Goal: Task Accomplishment & Management: Use online tool/utility

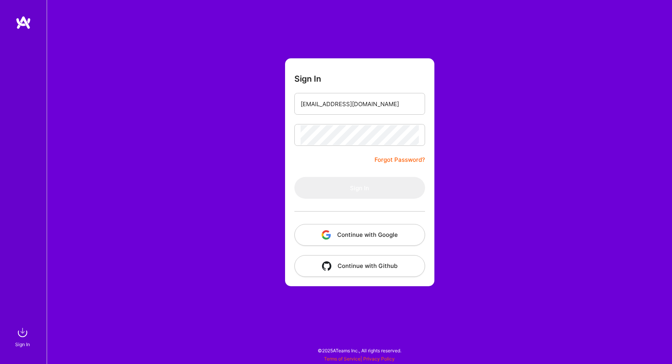
type input "[EMAIL_ADDRESS][DOMAIN_NAME]"
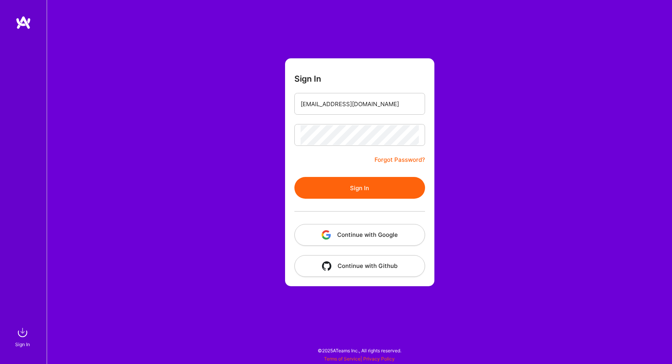
click at [365, 187] on button "Sign In" at bounding box center [359, 188] width 131 height 22
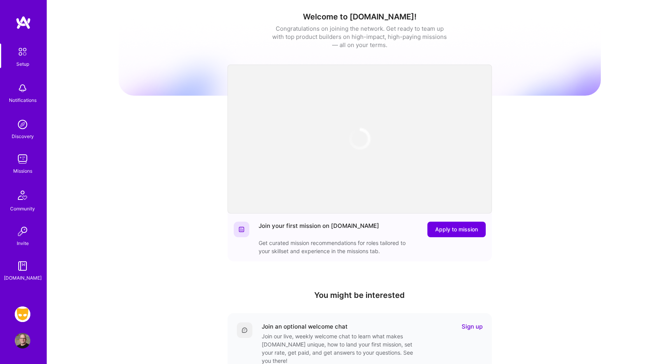
click at [26, 314] on img at bounding box center [23, 314] width 16 height 16
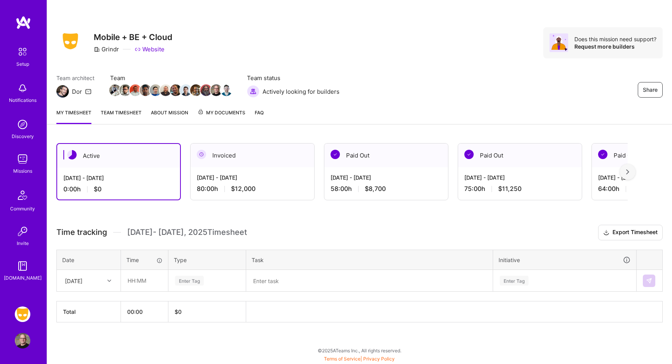
click at [230, 163] on div "Invoiced" at bounding box center [253, 155] width 124 height 24
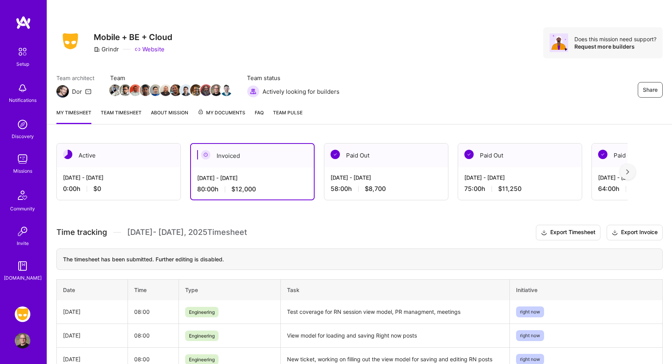
click at [119, 163] on div "Active" at bounding box center [119, 155] width 124 height 24
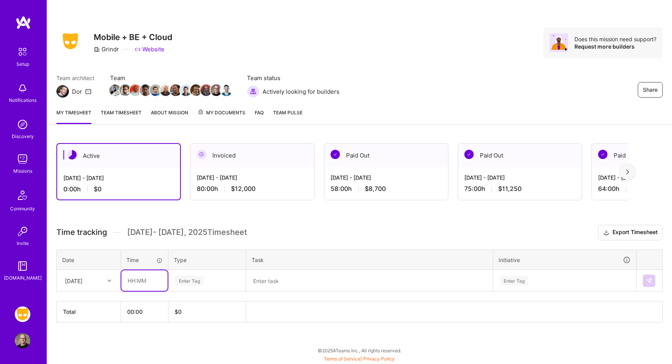
click at [147, 283] on input "text" at bounding box center [144, 280] width 46 height 21
click at [99, 283] on div "[DATE]" at bounding box center [82, 280] width 43 height 13
click at [94, 329] on div "[DATE]" at bounding box center [88, 331] width 63 height 14
click at [142, 280] on input "text" at bounding box center [144, 280] width 46 height 21
type input "08:00"
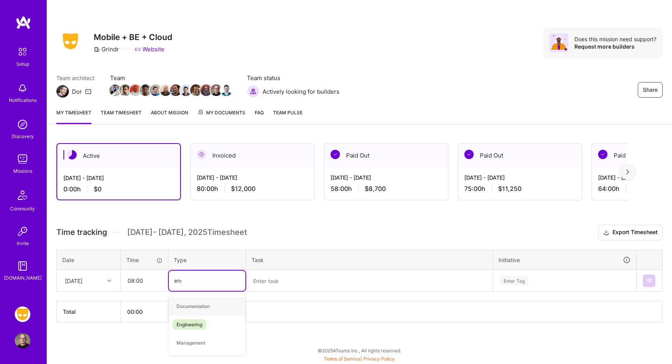
type input "engin"
click at [186, 309] on span "Engineering" at bounding box center [189, 306] width 33 height 10
click at [265, 283] on textarea at bounding box center [369, 281] width 245 height 20
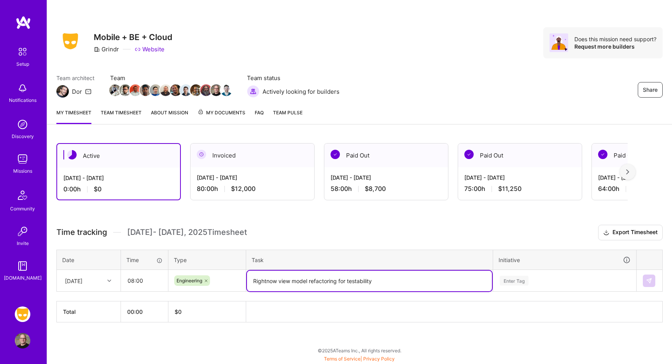
type textarea "Rightnow view model refactoring for testability"
click at [514, 282] on div "Enter Tag" at bounding box center [564, 281] width 142 height 20
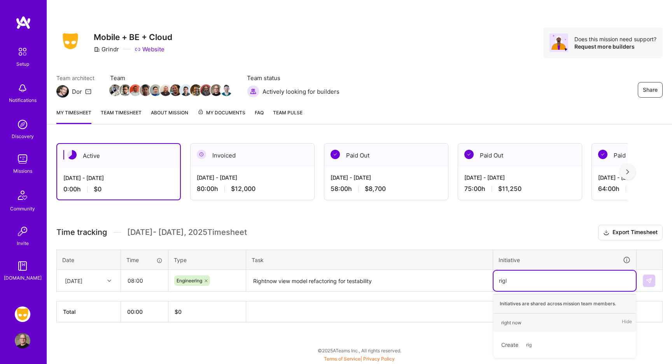
type input "right"
click at [525, 321] on span "right now" at bounding box center [511, 322] width 28 height 10
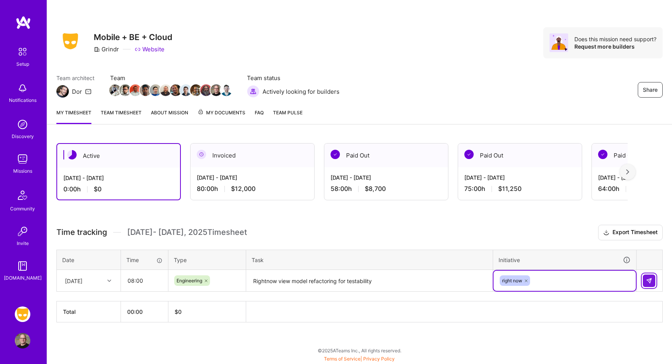
click at [650, 280] on img at bounding box center [649, 281] width 6 height 6
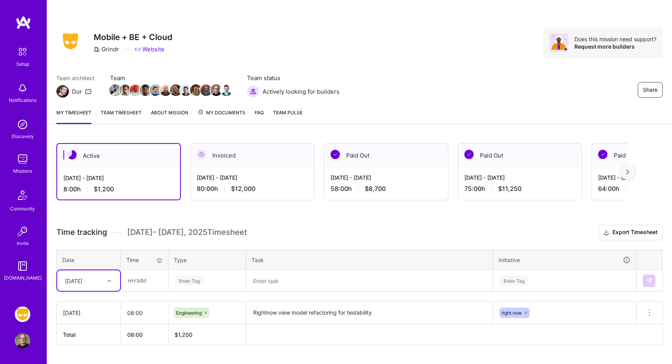
click at [110, 282] on icon at bounding box center [109, 281] width 4 height 4
click at [90, 331] on div "[DATE]" at bounding box center [88, 331] width 63 height 14
click at [141, 285] on input "text" at bounding box center [144, 280] width 46 height 21
type input "08:00"
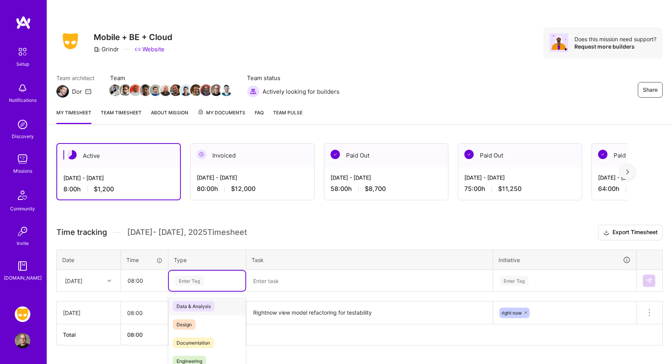
scroll to position [19, 0]
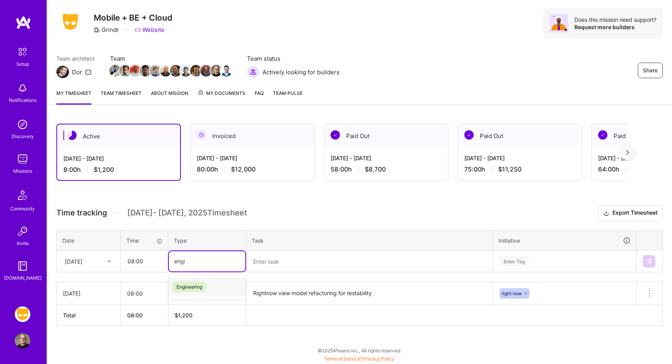
type input "engine"
click at [187, 286] on span "Engineering" at bounding box center [189, 287] width 33 height 10
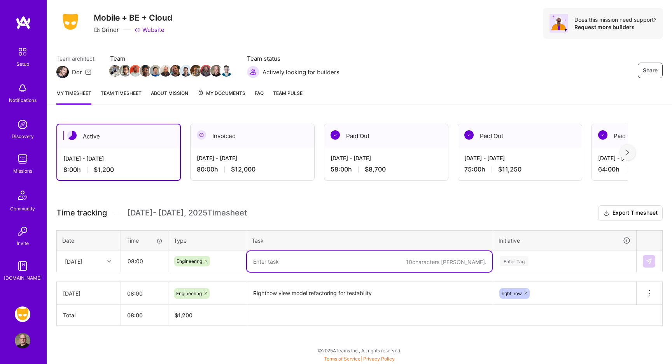
click at [272, 257] on textarea at bounding box center [369, 261] width 245 height 21
type textarea "Test coverage for refactoring"
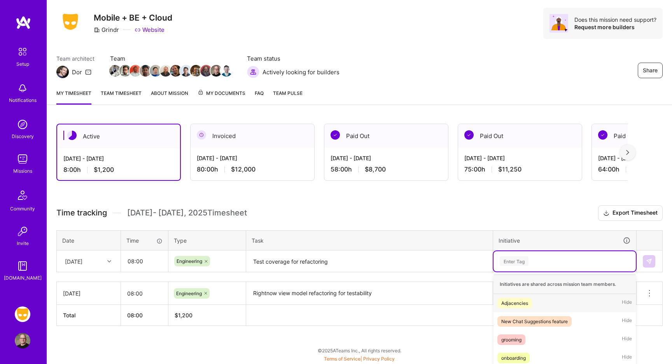
click at [511, 257] on div "option right now, selected. option Adjacencies focused, 1 of 35. 35 results ava…" at bounding box center [564, 261] width 142 height 20
type input "right"
click at [520, 303] on div "right now" at bounding box center [511, 303] width 20 height 8
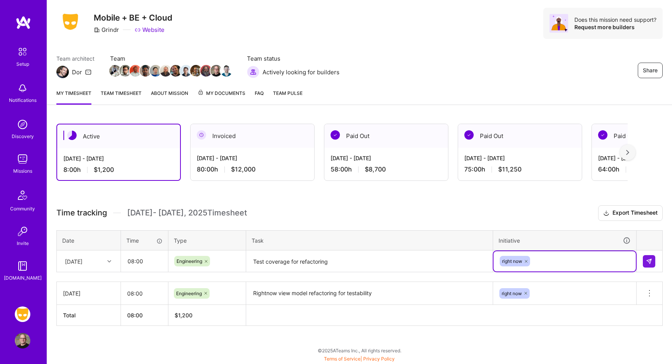
click at [418, 259] on textarea "Test coverage for refactoring" at bounding box center [369, 261] width 245 height 21
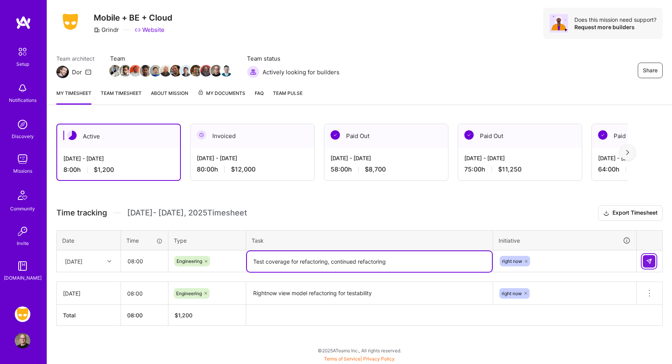
type textarea "Test coverage for refactoring, continued refactoring"
click at [648, 259] on img at bounding box center [649, 261] width 6 height 6
